Goal: Information Seeking & Learning: Learn about a topic

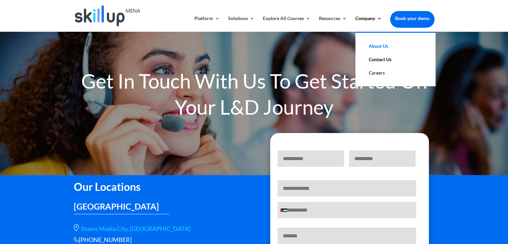
click at [365, 43] on link "About Us" at bounding box center [395, 45] width 67 height 13
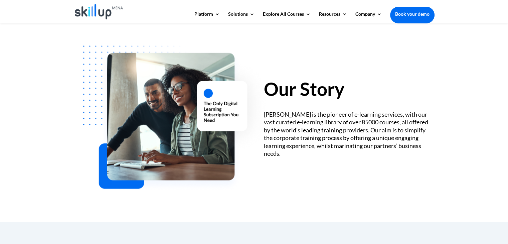
scroll to position [200, 0]
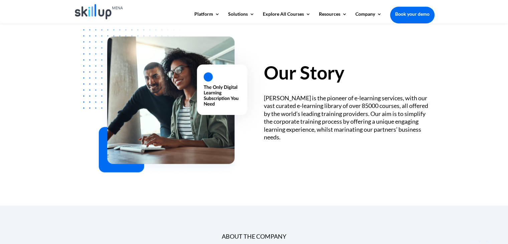
click at [349, 113] on div "SkillUp MENA is the pioneer of e-learning services, with our vast curated e-lea…" at bounding box center [349, 117] width 170 height 47
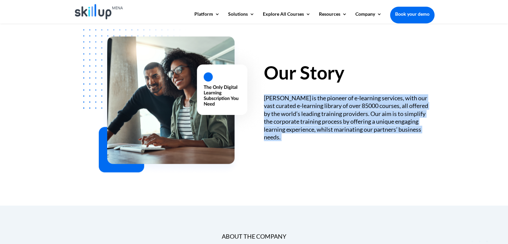
click at [349, 113] on div "SkillUp MENA is the pioneer of e-learning services, with our vast curated e-lea…" at bounding box center [349, 117] width 170 height 47
copy div "SkillUp MENA is the pioneer of e-learning services, with our vast curated e-lea…"
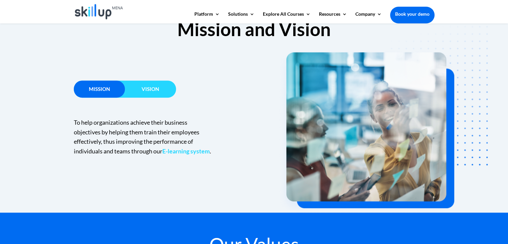
scroll to position [434, 0]
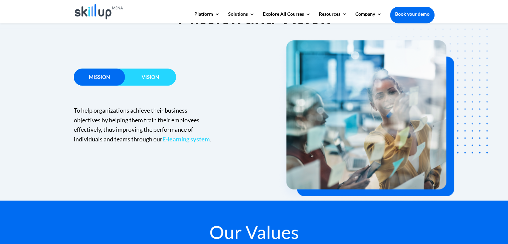
click at [122, 125] on p "To help organizations achieve their business objectives by helping them train t…" at bounding box center [144, 125] width 140 height 38
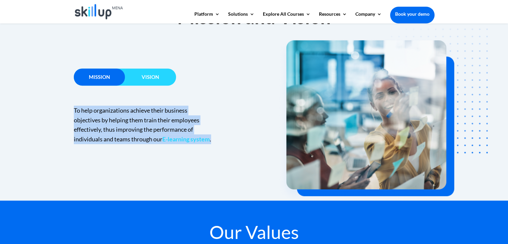
click at [122, 125] on p "To help organizations achieve their business objectives by helping them train t…" at bounding box center [144, 125] width 140 height 38
copy div "To help organizations achieve their business objectives by helping them train t…"
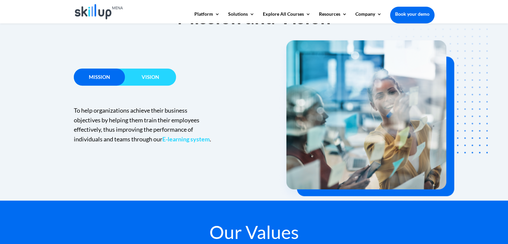
click at [167, 84] on div "Vision" at bounding box center [150, 76] width 51 height 17
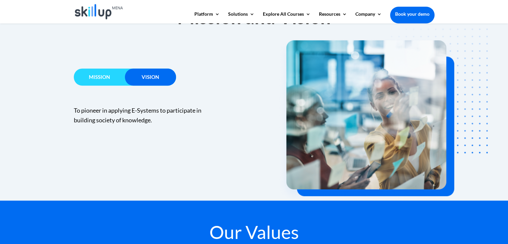
click at [122, 112] on span "To pioneer in applying E-Systems to participate in building society of knowledg…" at bounding box center [138, 115] width 128 height 17
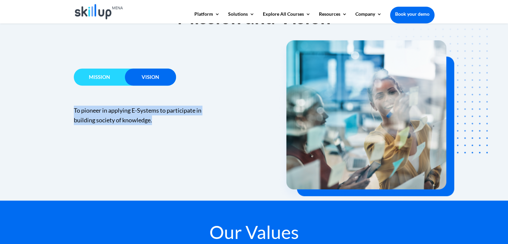
click at [122, 112] on span "To pioneer in applying E-Systems to participate in building society of knowledg…" at bounding box center [138, 115] width 128 height 17
copy div "To pioneer in applying E-Systems to participate in building society of knowledg…"
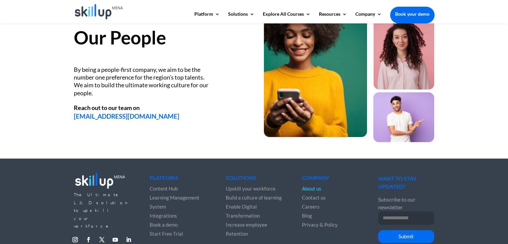
scroll to position [862, 0]
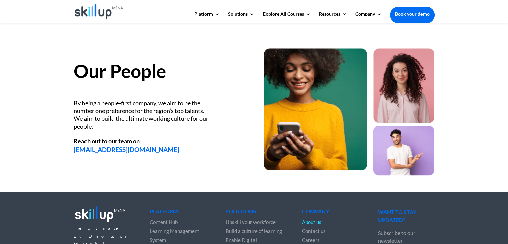
drag, startPoint x: 93, startPoint y: 126, endPoint x: 69, endPoint y: 106, distance: 31.3
click at [69, 106] on div "Our People By being a people-first company, we aim to be the number one prefere…" at bounding box center [254, 106] width 508 height 171
copy div "By being a people-first company, we aim to be the number one preference for the…"
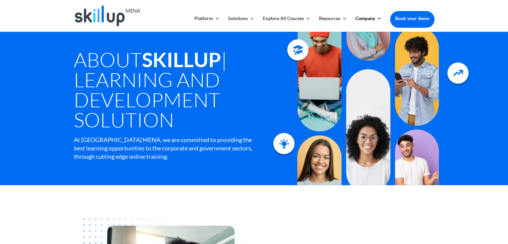
scroll to position [0, 0]
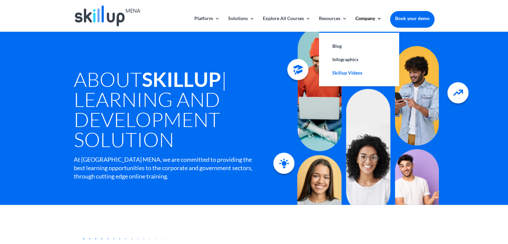
click at [335, 75] on link "Skillup Videos" at bounding box center [359, 72] width 67 height 13
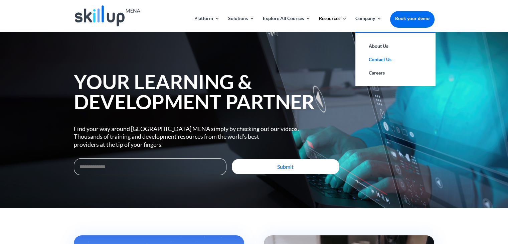
click at [376, 60] on link "Contact Us" at bounding box center [395, 59] width 67 height 13
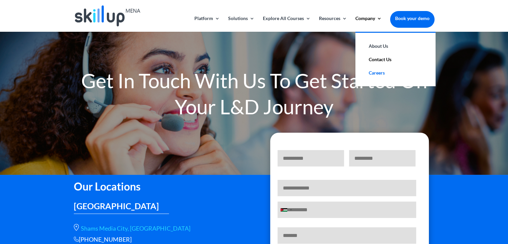
click at [369, 70] on link "Careers" at bounding box center [395, 72] width 67 height 13
